Goal: Transaction & Acquisition: Purchase product/service

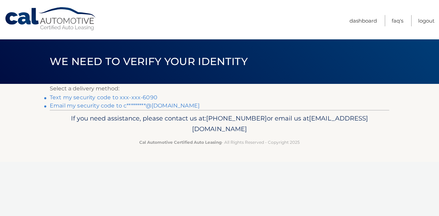
click at [117, 97] on link "Text my security code to xxx-xxx-6090" at bounding box center [104, 97] width 108 height 7
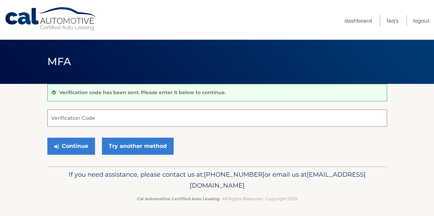
click at [168, 115] on input "Verification Code" at bounding box center [216, 118] width 339 height 17
type input "875724"
click at [47, 138] on button "Continue" at bounding box center [71, 146] width 48 height 17
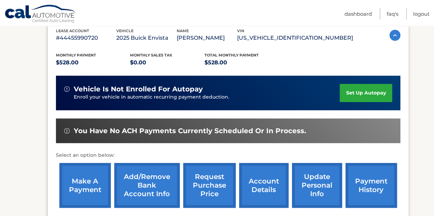
scroll to position [112, 0]
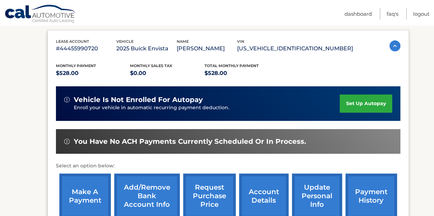
click at [77, 198] on link "make a payment" at bounding box center [84, 196] width 51 height 45
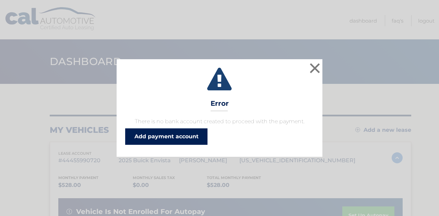
click at [171, 130] on link "Add payment account" at bounding box center [166, 137] width 82 height 16
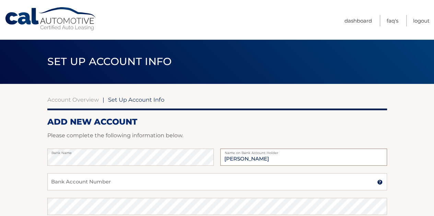
type input "courtney sweat"
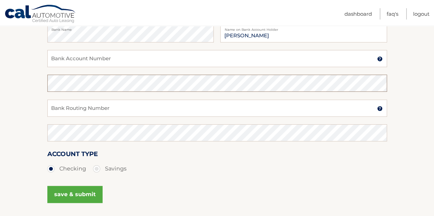
scroll to position [125, 0]
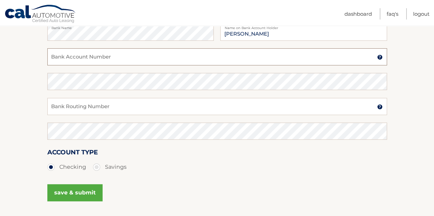
click at [123, 59] on input "Bank Account Number" at bounding box center [216, 56] width 339 height 17
type input "381024158987"
type input "3"
click at [140, 108] on input "Bank Routing Number" at bounding box center [216, 106] width 339 height 17
type input "021200339"
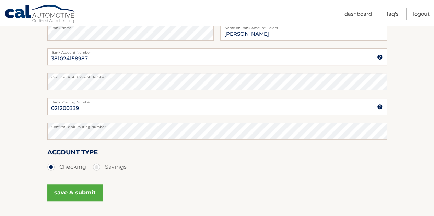
click at [73, 186] on button "save & submit" at bounding box center [74, 192] width 55 height 17
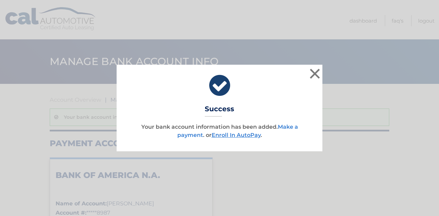
click at [284, 128] on link "Make a payment" at bounding box center [237, 131] width 121 height 15
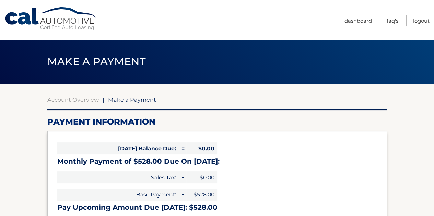
select select "OWQ4NjI4MDItNTg5ZC00MTFkLThmYjctMTViZjg0NjhkODRh"
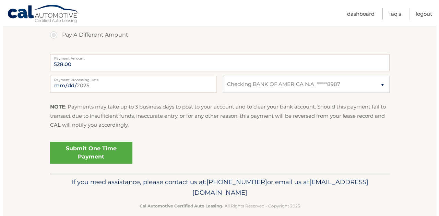
scroll to position [273, 0]
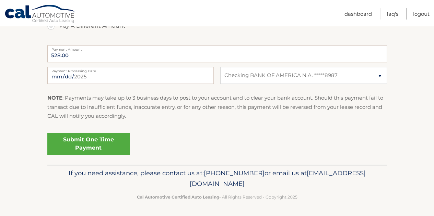
click at [91, 144] on link "Submit One Time Payment" at bounding box center [88, 144] width 82 height 22
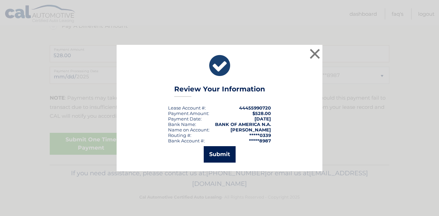
click at [218, 154] on button "Submit" at bounding box center [220, 154] width 32 height 16
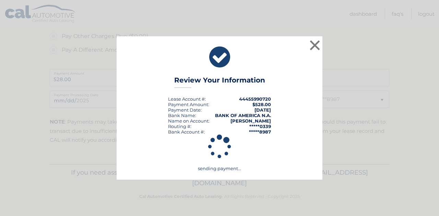
scroll to position [248, 0]
